Goal: Task Accomplishment & Management: Complete application form

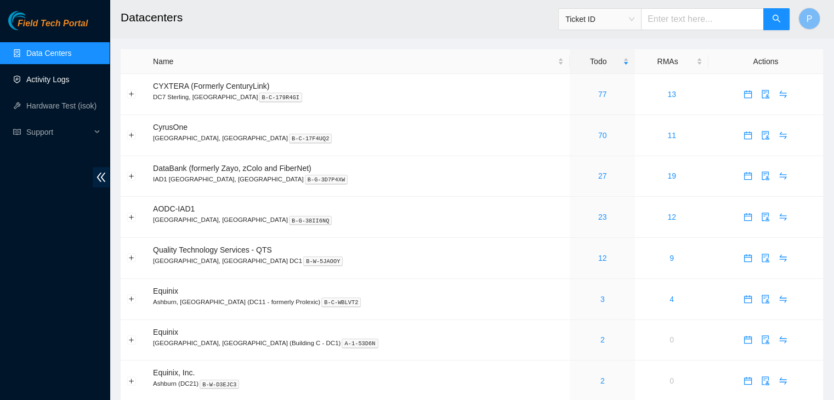
click at [64, 82] on link "Activity Logs" at bounding box center [47, 79] width 43 height 9
click at [63, 75] on link "Activity Logs" at bounding box center [47, 79] width 43 height 9
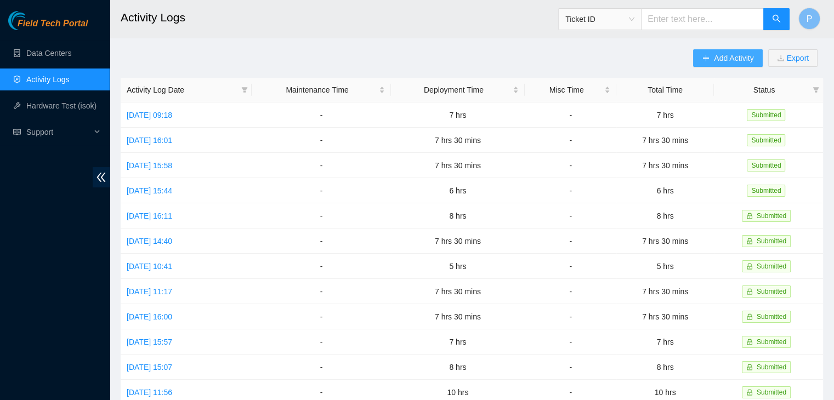
click at [698, 60] on button "Add Activity" at bounding box center [727, 58] width 69 height 18
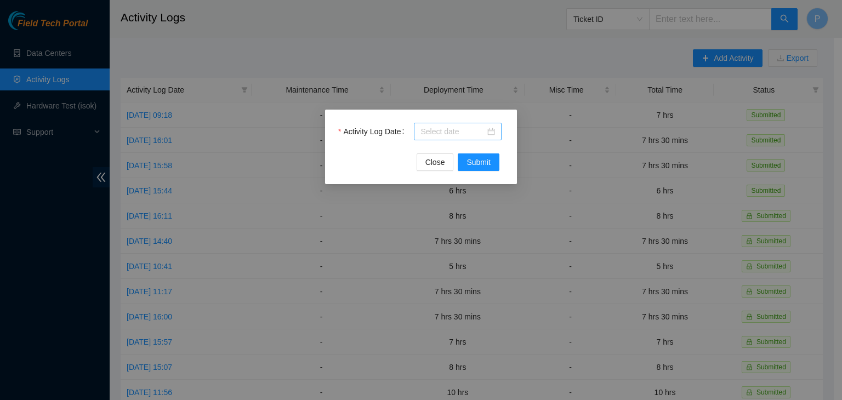
drag, startPoint x: 442, startPoint y: 139, endPoint x: 441, endPoint y: 133, distance: 6.1
click at [441, 133] on div at bounding box center [458, 132] width 88 height 18
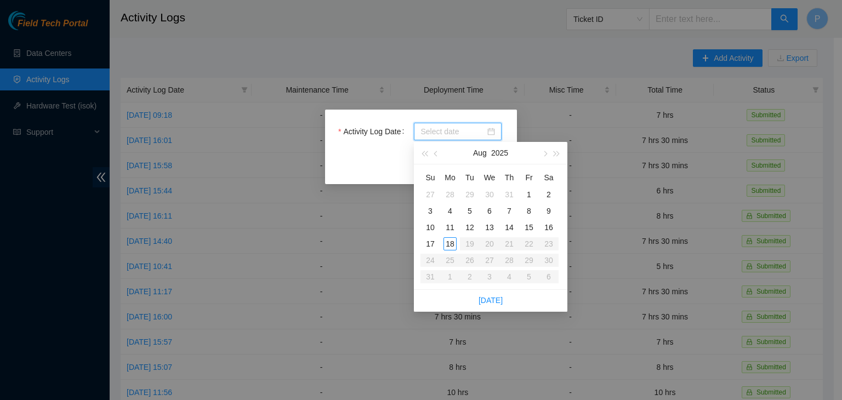
click at [441, 133] on input "Activity Log Date" at bounding box center [452, 132] width 65 height 12
type input "2025-08-09"
type input "2025-08-15"
click at [528, 228] on div "15" at bounding box center [528, 227] width 13 height 13
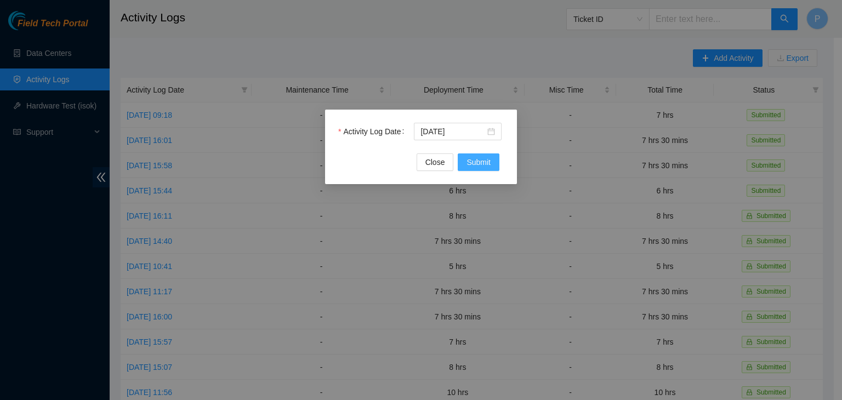
click at [492, 166] on button "Submit" at bounding box center [479, 162] width 42 height 18
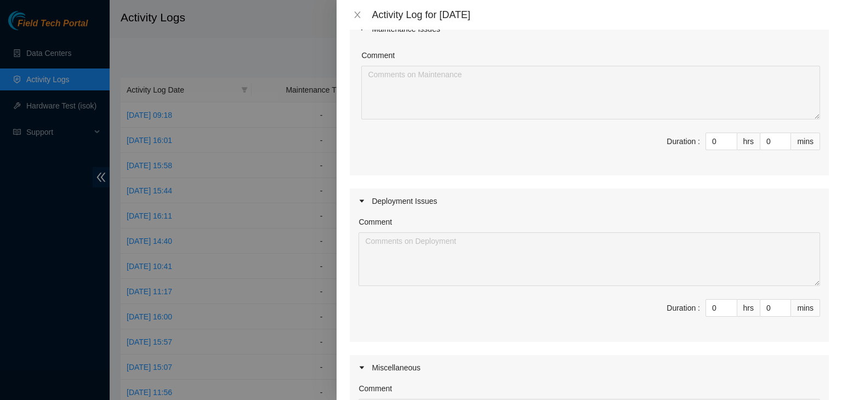
scroll to position [109, 0]
click at [714, 306] on input "0" at bounding box center [721, 307] width 31 height 16
click at [802, 185] on div "Maintenance Issues Comment Duration : 0 hrs 0 mins Deployment Issues Comment Du…" at bounding box center [589, 261] width 479 height 492
click at [712, 301] on input "0" at bounding box center [721, 307] width 31 height 16
type input "07"
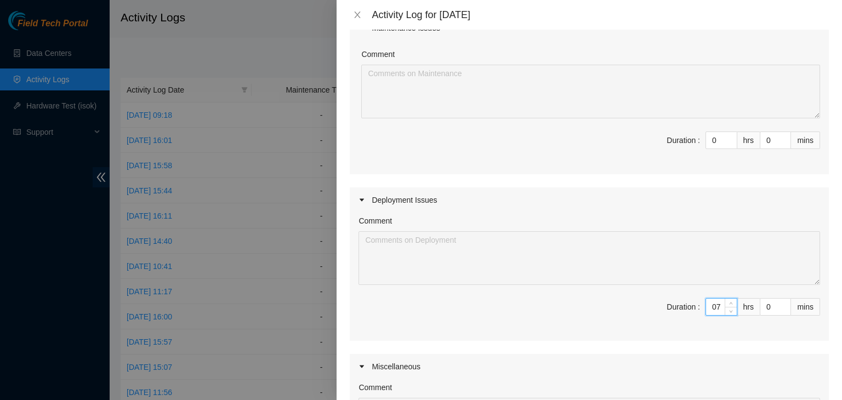
type input "7"
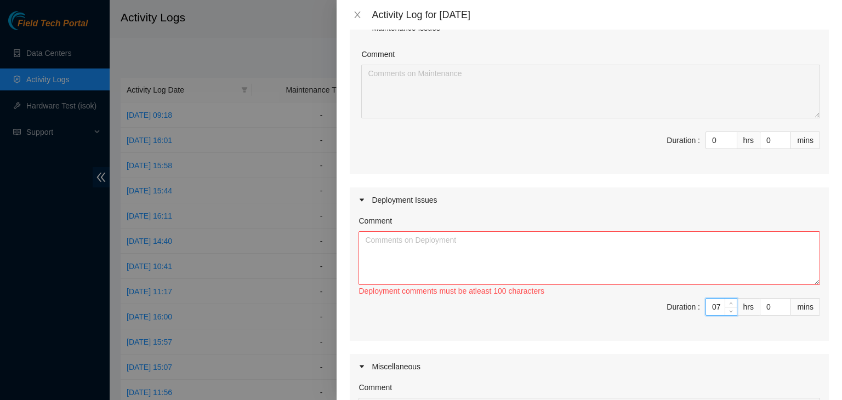
type input "7"
type input "30"
click at [633, 248] on textarea "Comment" at bounding box center [589, 258] width 462 height 54
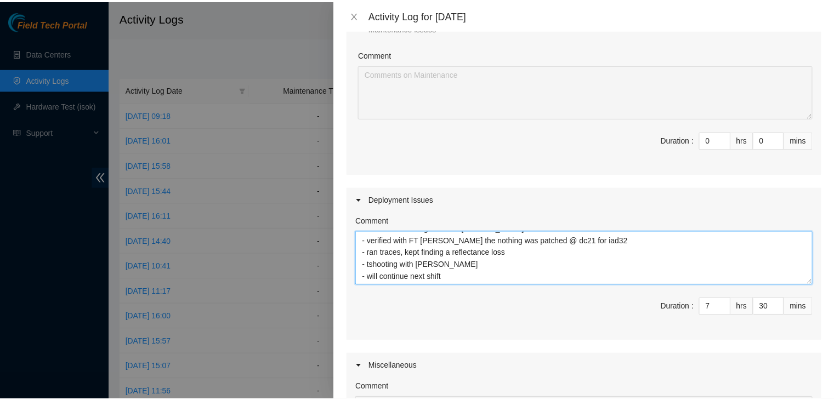
scroll to position [333, 0]
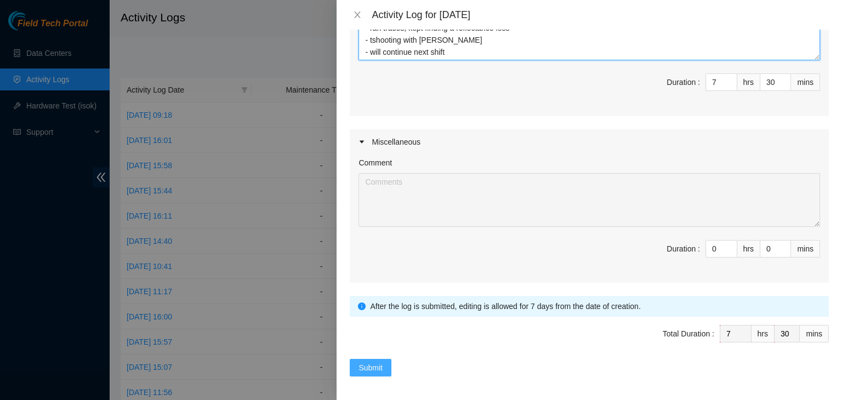
type textarea "- continued working with FT1 Nigel - verified with FT Jay the nothing was patch…"
click at [381, 369] on span "Submit" at bounding box center [370, 368] width 24 height 12
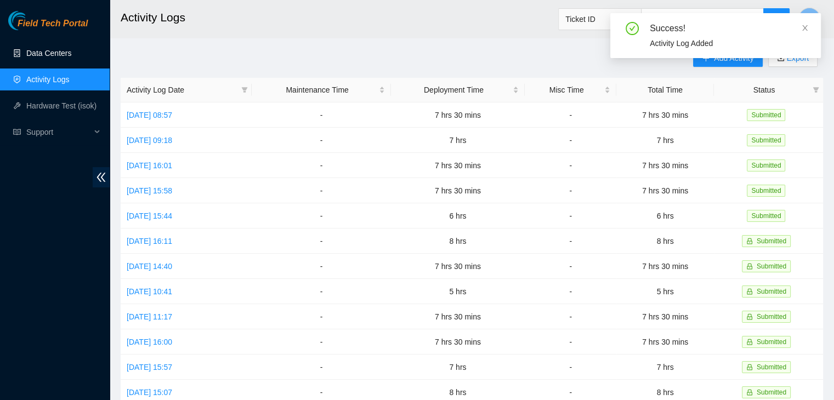
click at [71, 58] on link "Data Centers" at bounding box center [48, 53] width 45 height 9
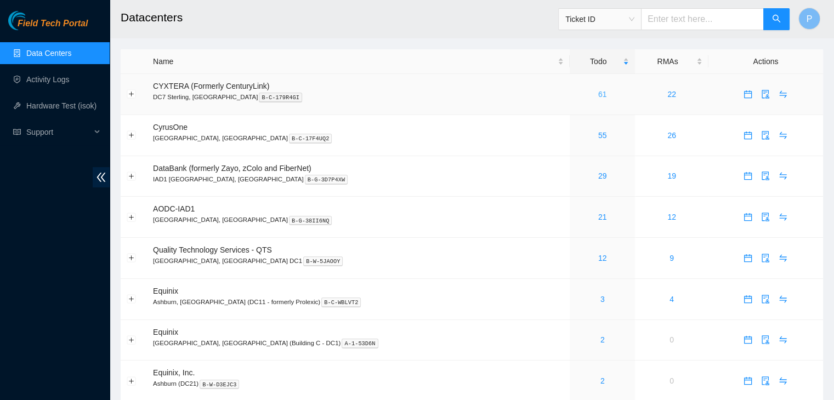
click at [598, 93] on link "61" at bounding box center [602, 94] width 9 height 9
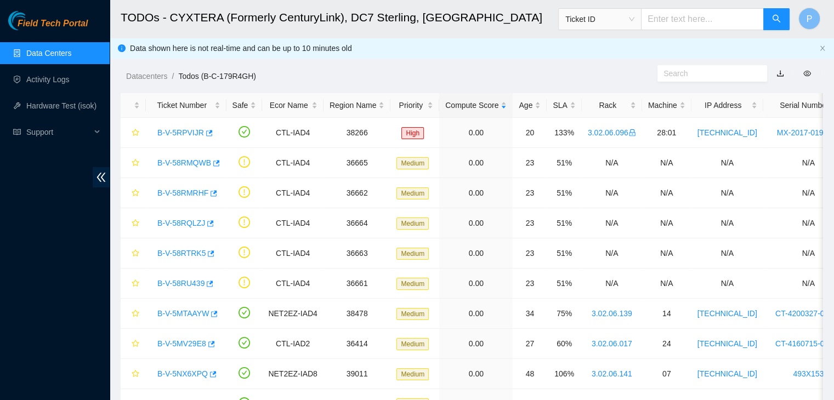
click at [58, 58] on link "Data Centers" at bounding box center [48, 53] width 45 height 9
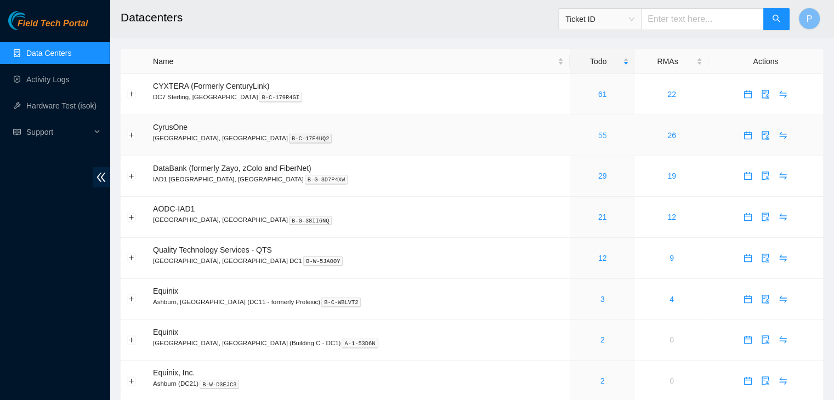
click at [598, 134] on link "55" at bounding box center [602, 135] width 9 height 9
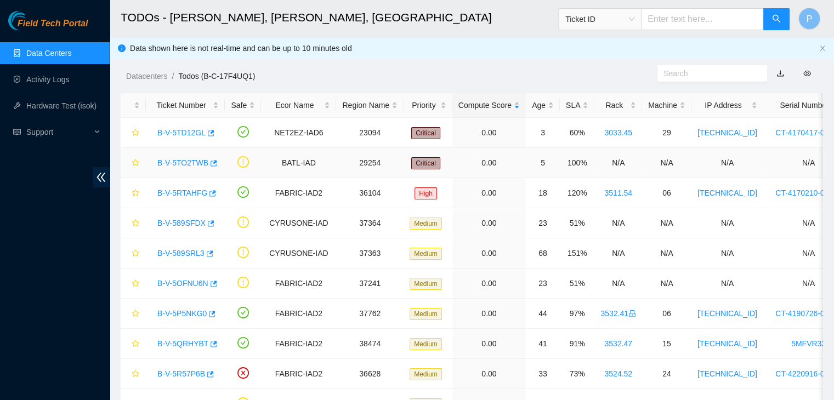
click at [188, 163] on link "B-V-5TO2TWB" at bounding box center [182, 162] width 51 height 9
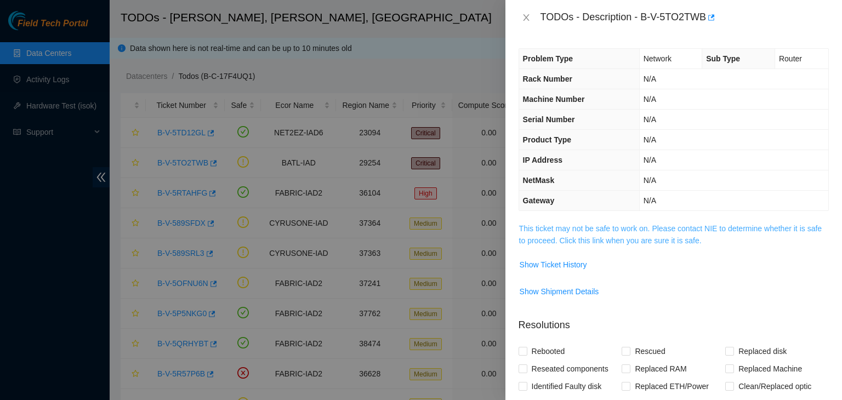
click at [546, 228] on link "This ticket may not be safe to work on. Please contact NIE to determine whether…" at bounding box center [670, 234] width 303 height 21
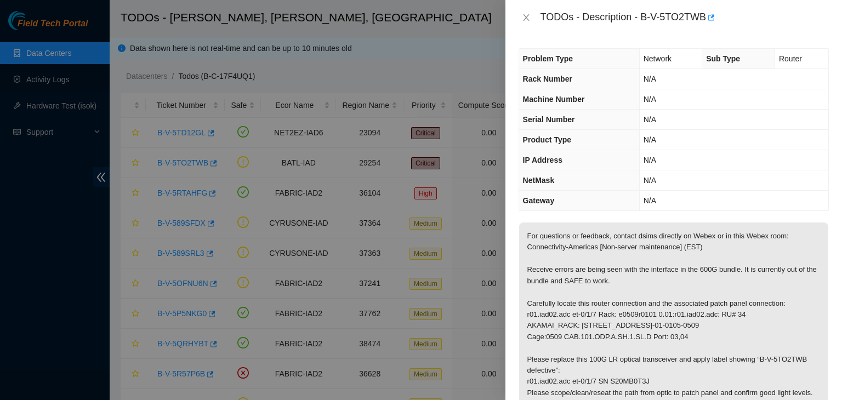
click at [522, 9] on div "TODOs - Description - B-V-5TO2TWB" at bounding box center [674, 18] width 310 height 18
click at [524, 18] on icon "close" at bounding box center [526, 17] width 9 height 9
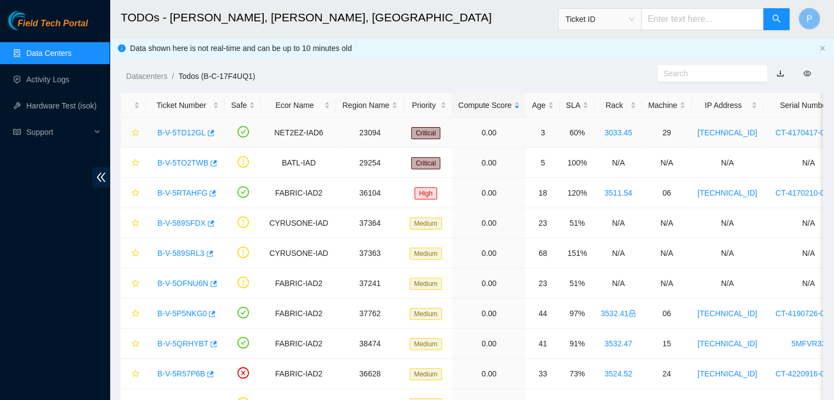
click at [178, 134] on link "B-V-5TD12GL" at bounding box center [181, 132] width 48 height 9
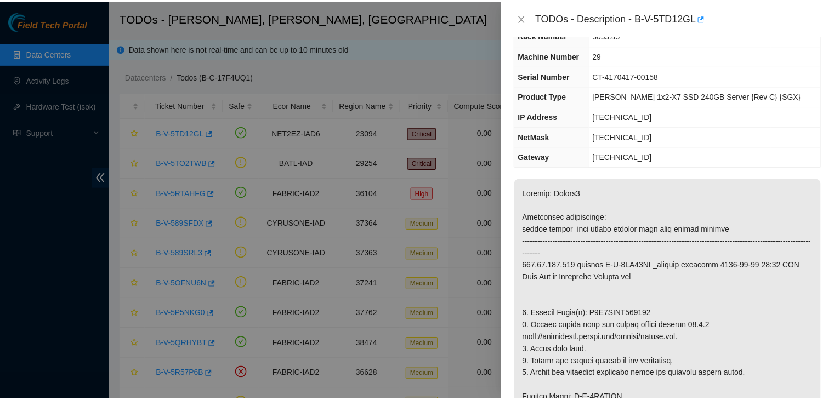
scroll to position [44, 0]
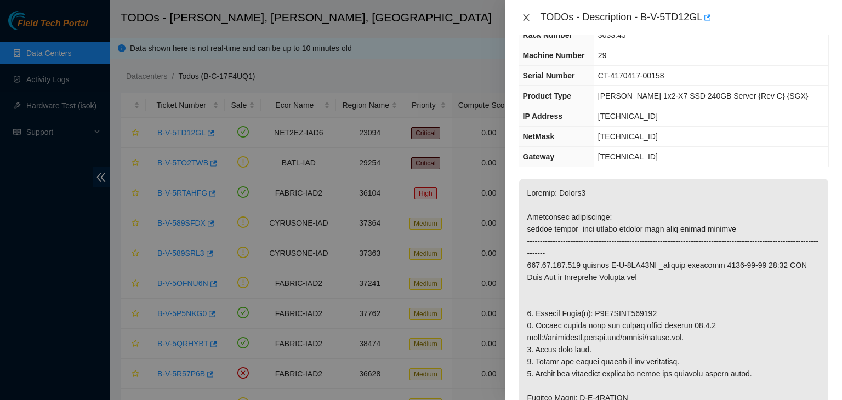
click at [527, 14] on icon "close" at bounding box center [526, 17] width 9 height 9
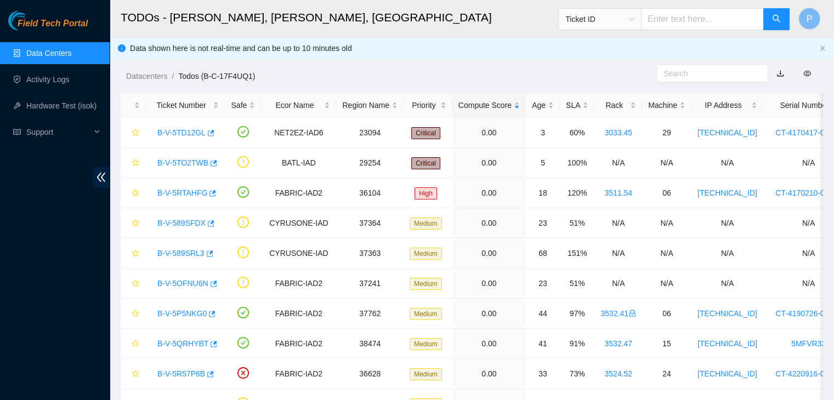
scroll to position [56, 0]
click at [57, 50] on link "Data Centers" at bounding box center [48, 53] width 45 height 9
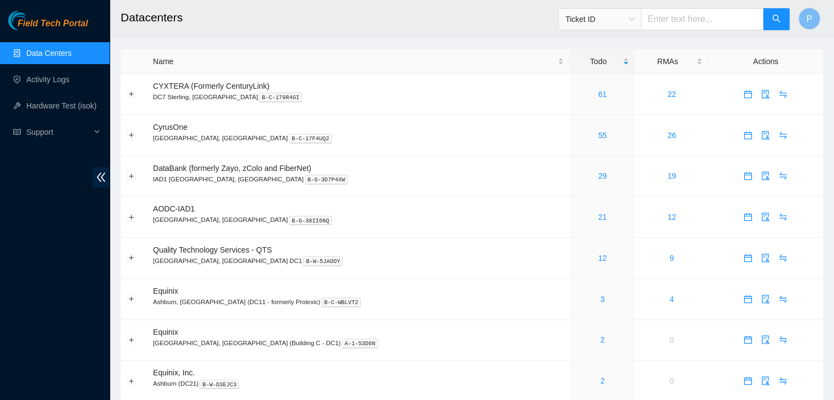
click at [72, 261] on div "Field Tech Portal Data Centers Activity Logs Hardware Test (isok) Support" at bounding box center [55, 205] width 110 height 389
click at [13, 263] on div "Field Tech Portal Data Centers Activity Logs Hardware Test (isok) Support" at bounding box center [55, 205] width 110 height 389
click at [76, 339] on div "Field Tech Portal Data Centers Activity Logs Hardware Test (isok) Support" at bounding box center [55, 205] width 110 height 389
click at [67, 307] on div "Field Tech Portal Data Centers Activity Logs Hardware Test (isok) Support" at bounding box center [55, 205] width 110 height 389
click at [1, 305] on div "Field Tech Portal Data Centers Activity Logs Hardware Test (isok) Support" at bounding box center [55, 205] width 110 height 389
